Goal: Transaction & Acquisition: Purchase product/service

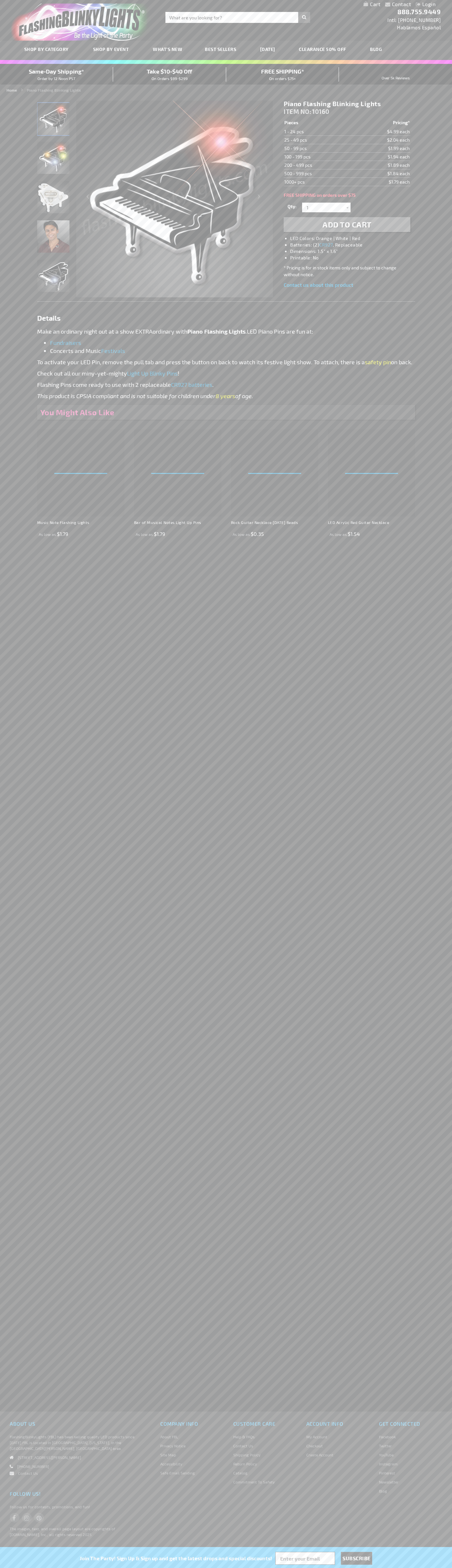
click at [347, 225] on span "Add to Cart" at bounding box center [347, 224] width 49 height 10
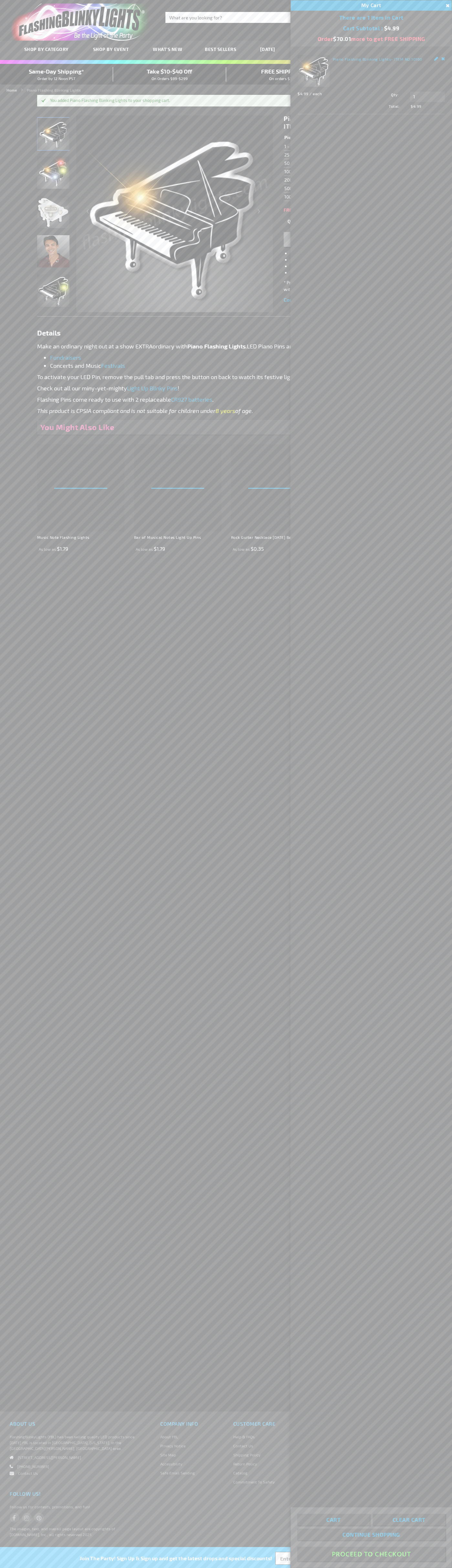
click at [371, 1554] on button "Proceed To Checkout" at bounding box center [371, 1553] width 148 height 14
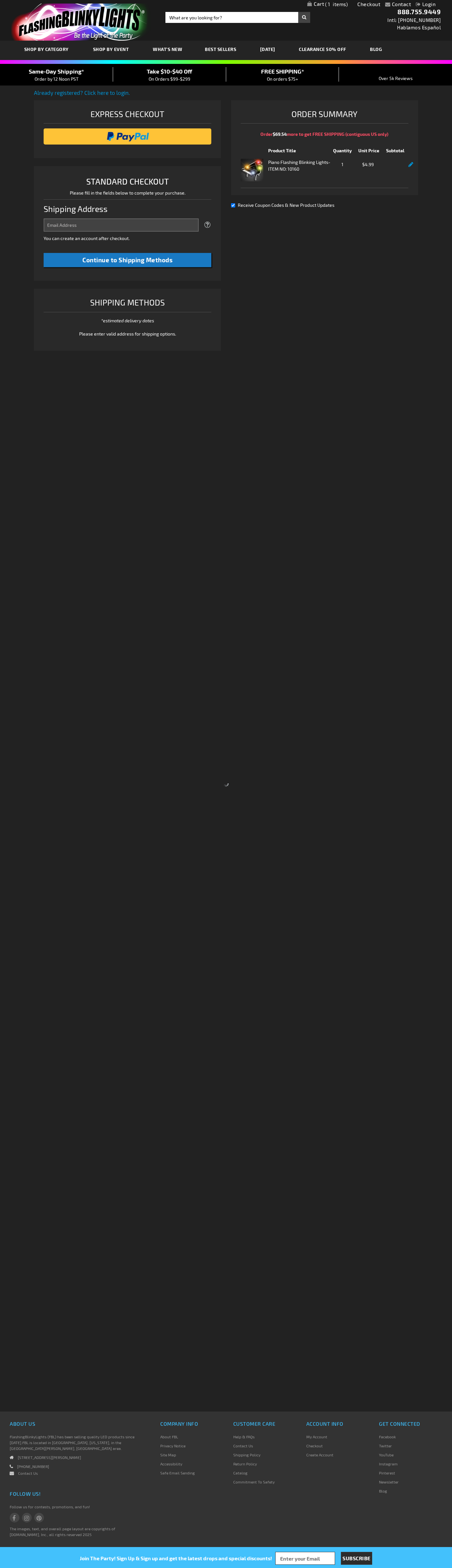
select select "US"
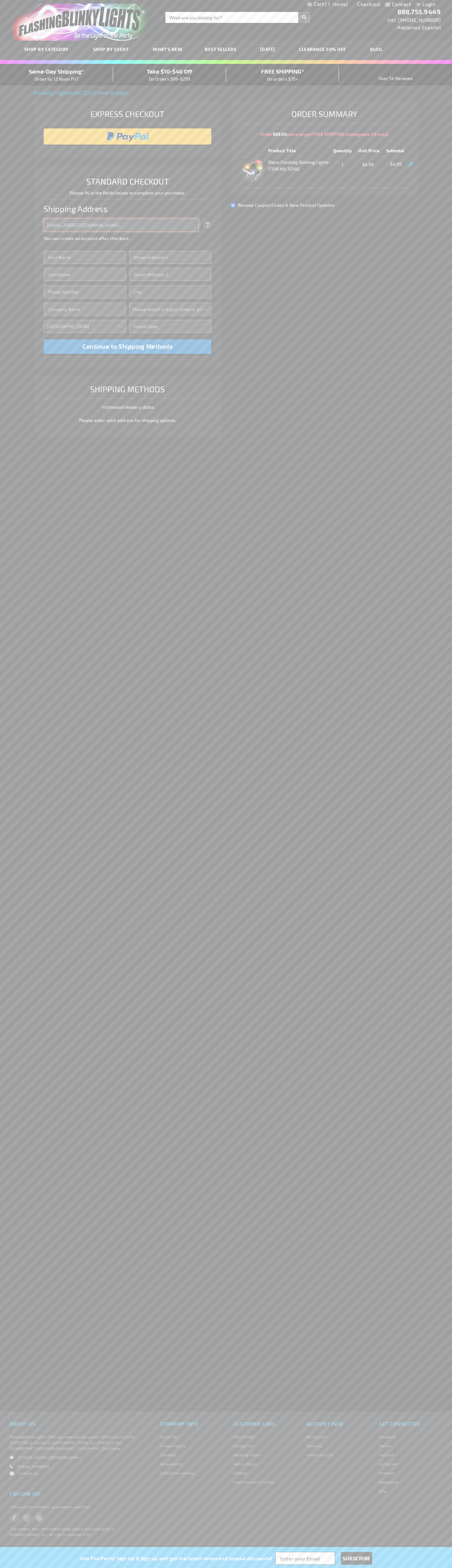
type input "johnsmith005@storebotmail.joonix.net"
type input "John"
type input "651 N. 34th Str."
type input "First floor"
type input "seattle"
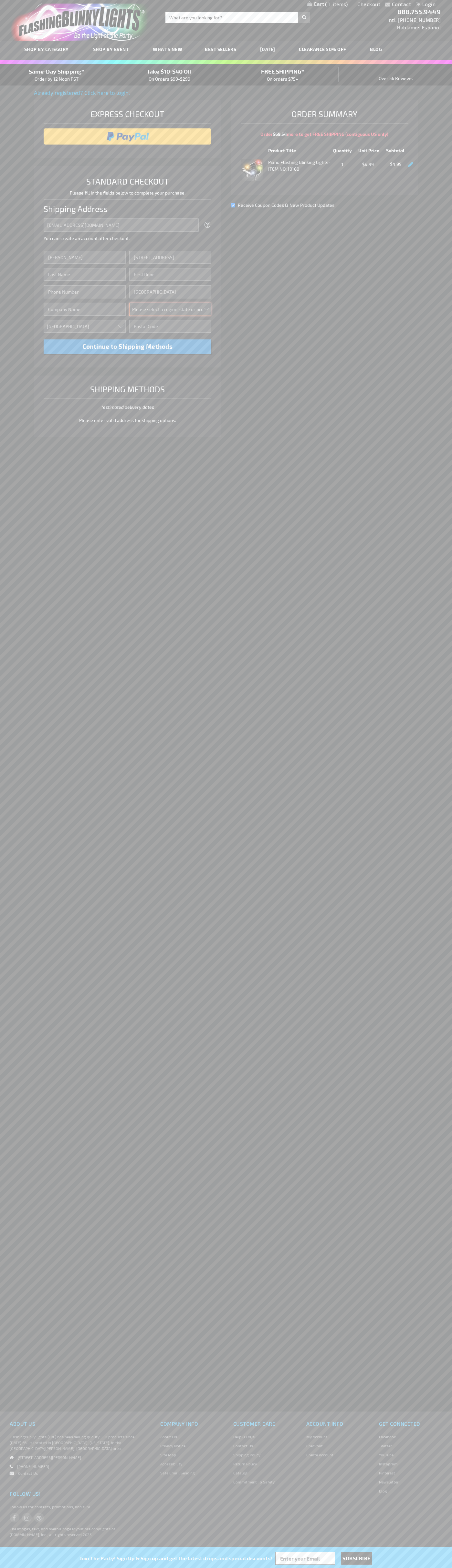
select select "62"
type input "98103"
type input "Smith"
type input "6502530000"
type input "John Smith"
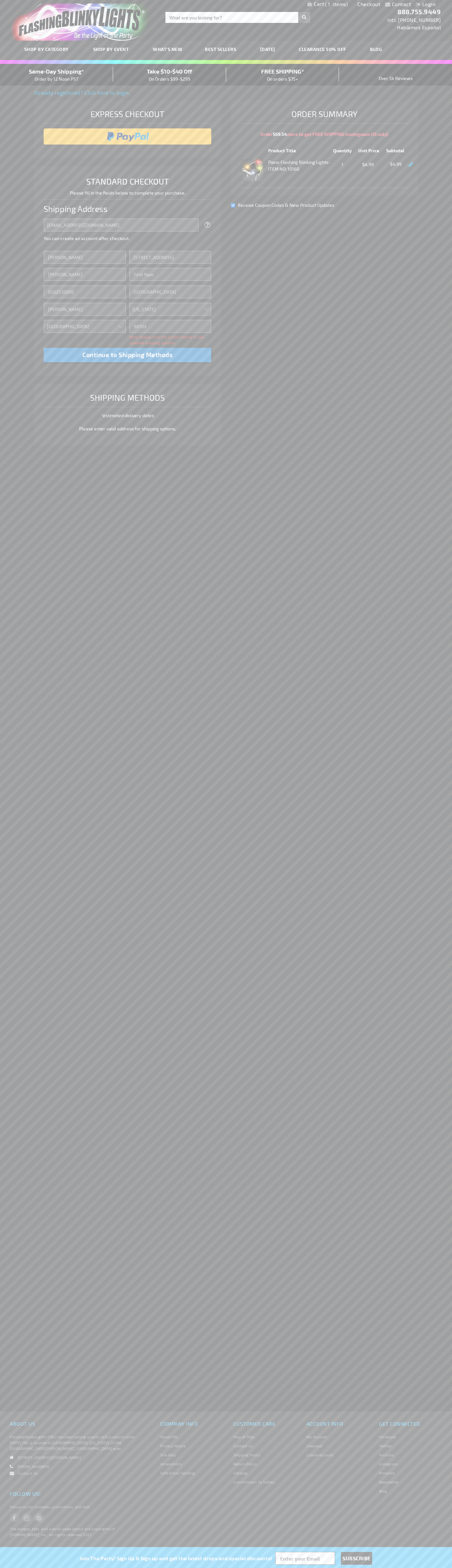
click at [57, 75] on div "Same-Day Shipping* Order by 12 Noon PST" at bounding box center [56, 75] width 113 height 15
click at [128, 137] on input "image" at bounding box center [128, 136] width 161 height 13
